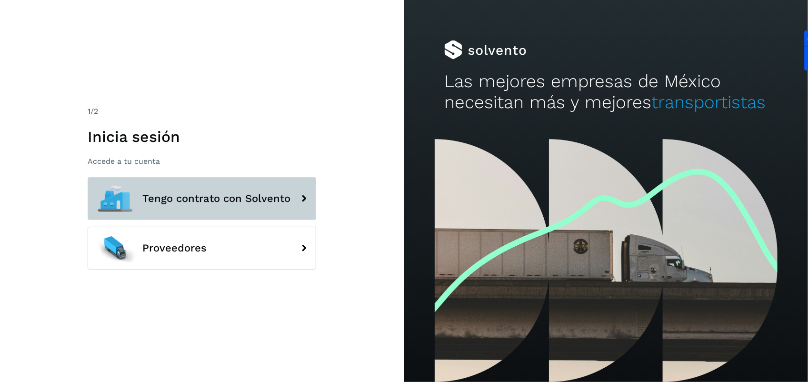
click at [230, 197] on span "Tengo contrato con Solvento" at bounding box center [216, 198] width 148 height 11
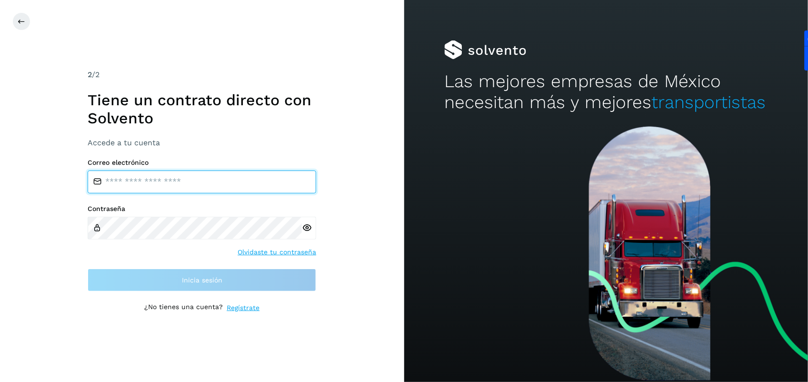
type input "**********"
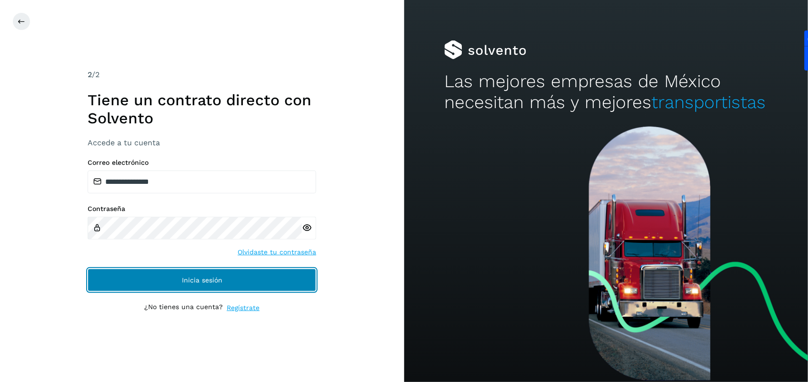
click at [192, 275] on button "Inicia sesión" at bounding box center [202, 280] width 229 height 23
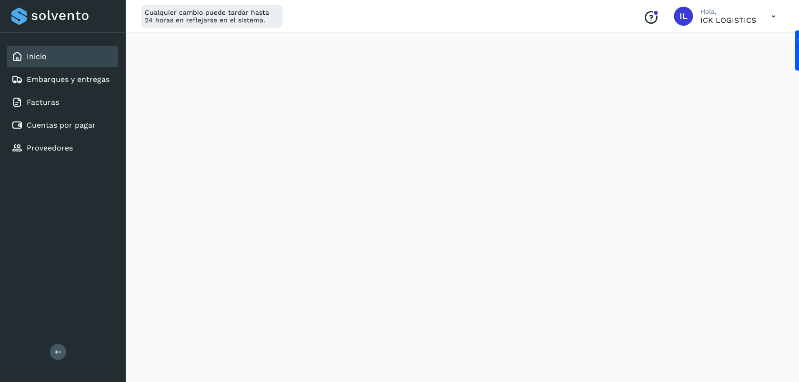
scroll to position [166, 0]
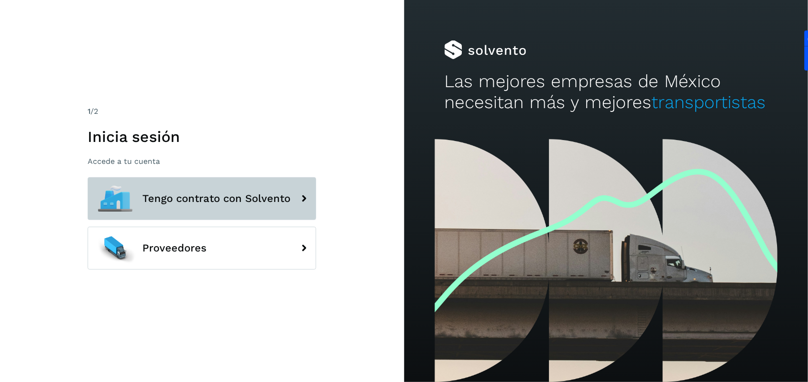
click at [264, 180] on button "Tengo contrato con Solvento" at bounding box center [202, 198] width 229 height 43
click at [262, 209] on button "Tengo contrato con Solvento" at bounding box center [202, 198] width 229 height 43
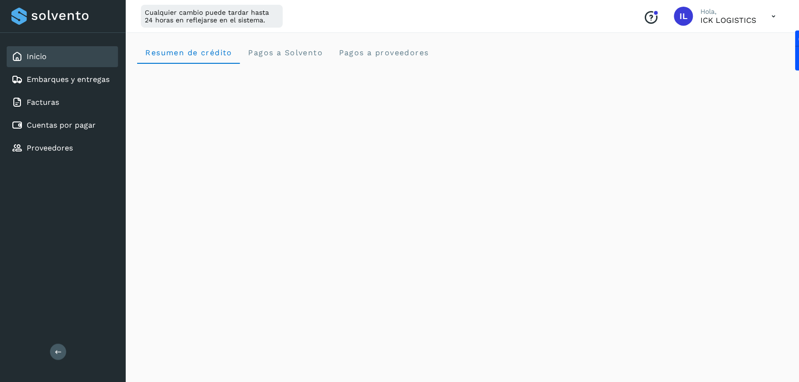
scroll to position [246, 0]
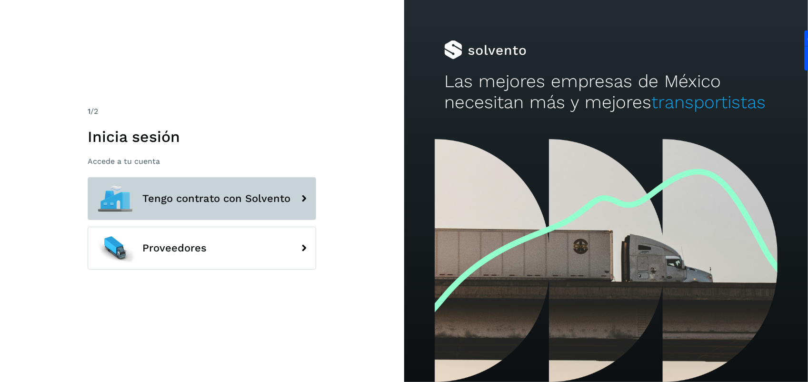
click at [239, 199] on span "Tengo contrato con Solvento" at bounding box center [216, 198] width 148 height 11
click at [242, 195] on span "Tengo contrato con Solvento" at bounding box center [216, 198] width 148 height 11
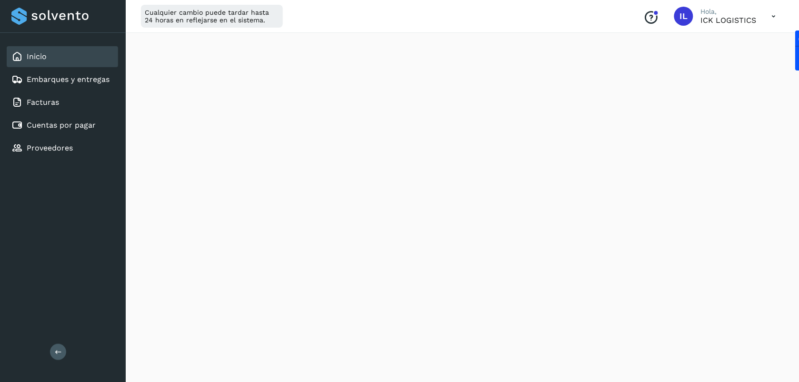
scroll to position [238, 0]
